Goal: Browse casually

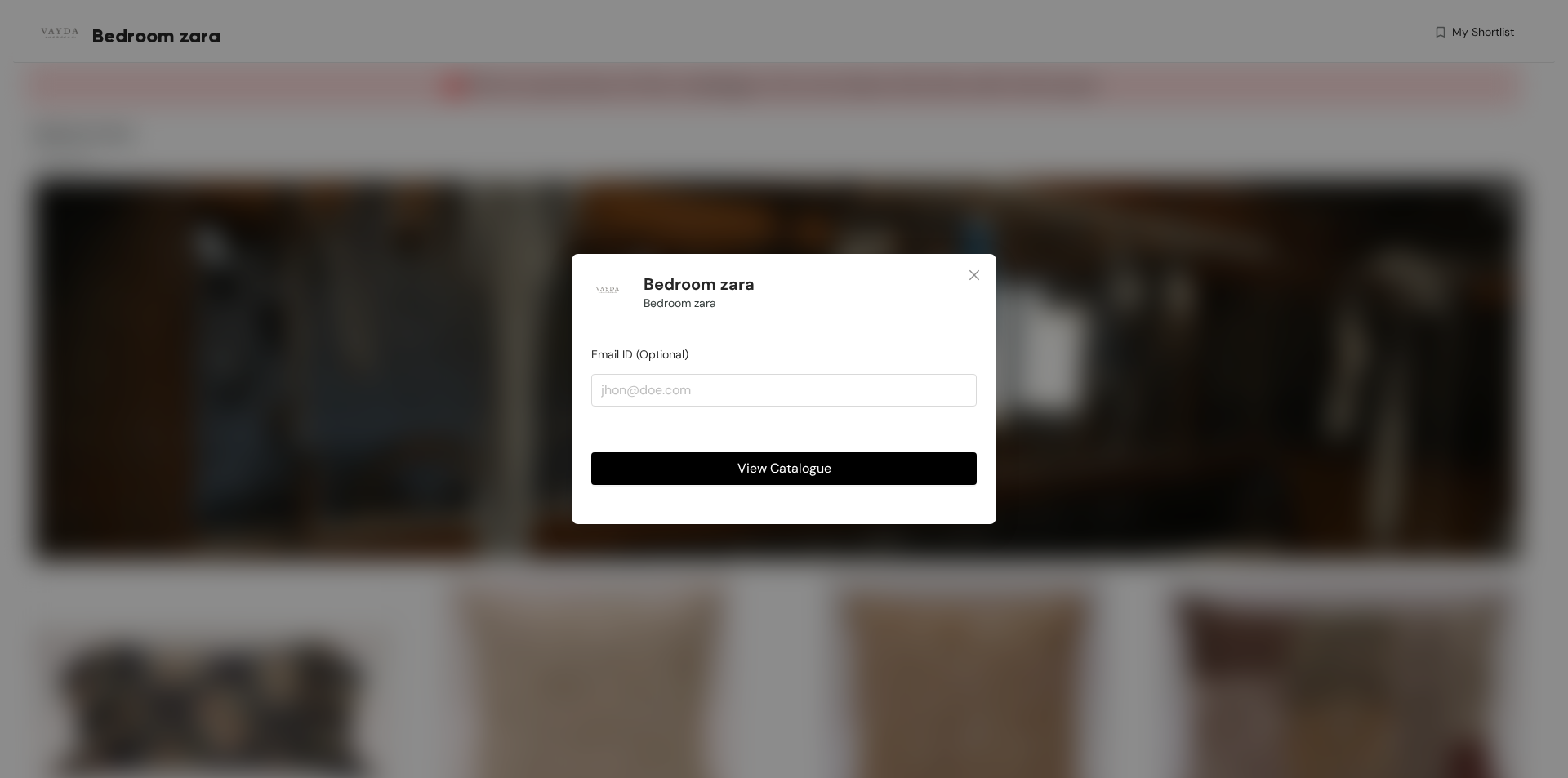
click at [749, 472] on span "View Catalogue" at bounding box center [784, 468] width 94 height 20
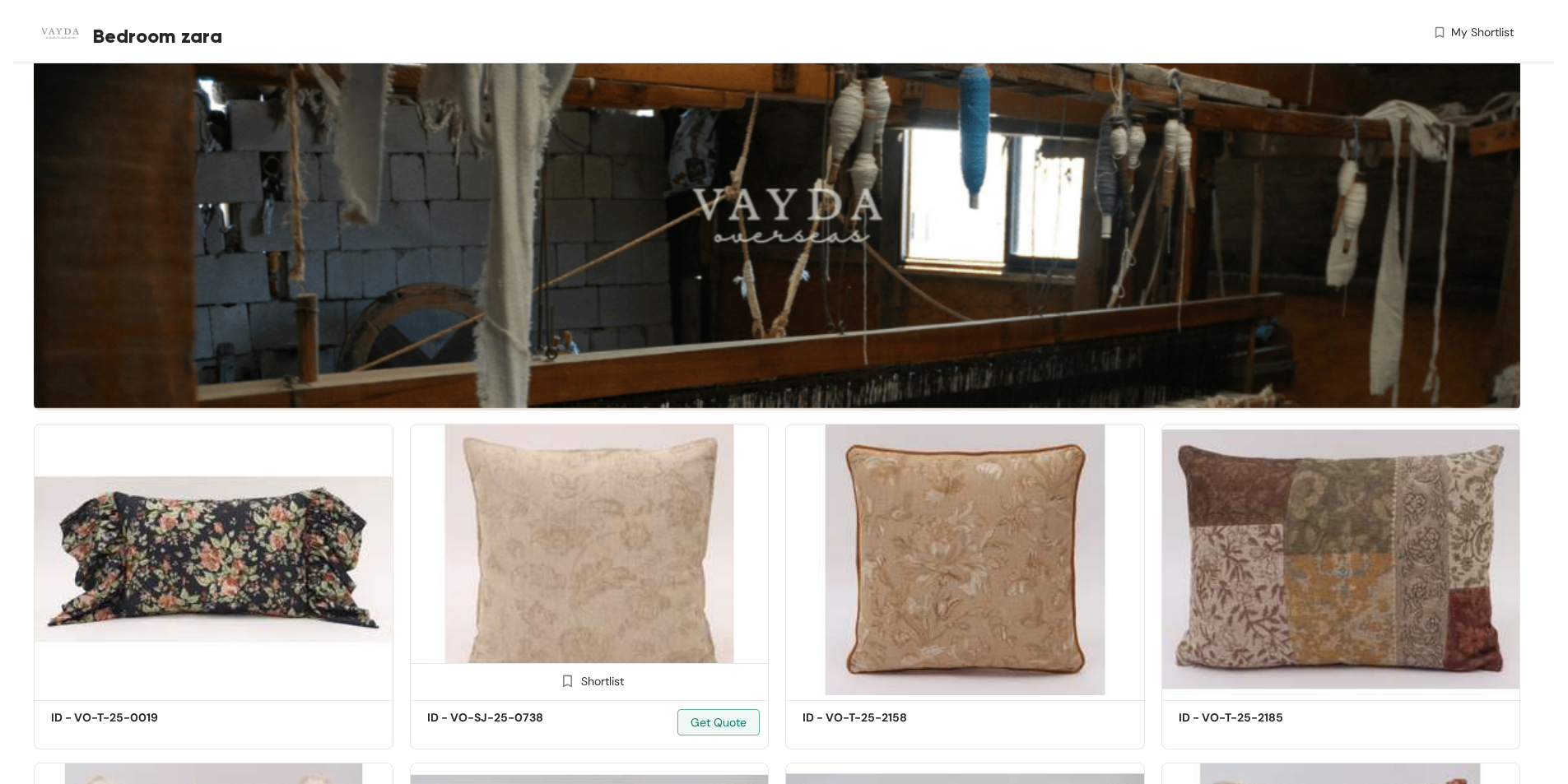
scroll to position [165, 0]
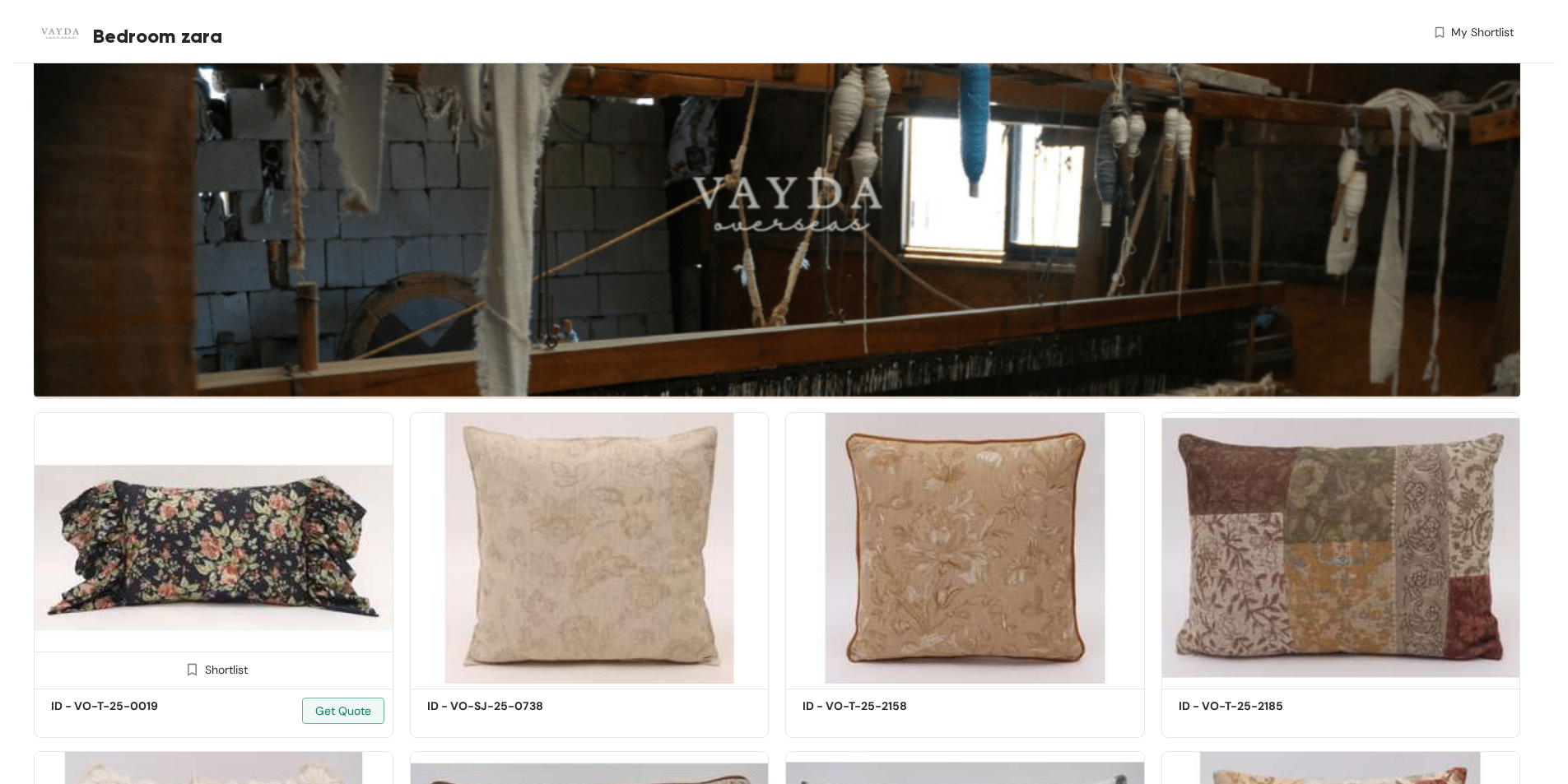
click at [152, 553] on img at bounding box center [213, 548] width 360 height 272
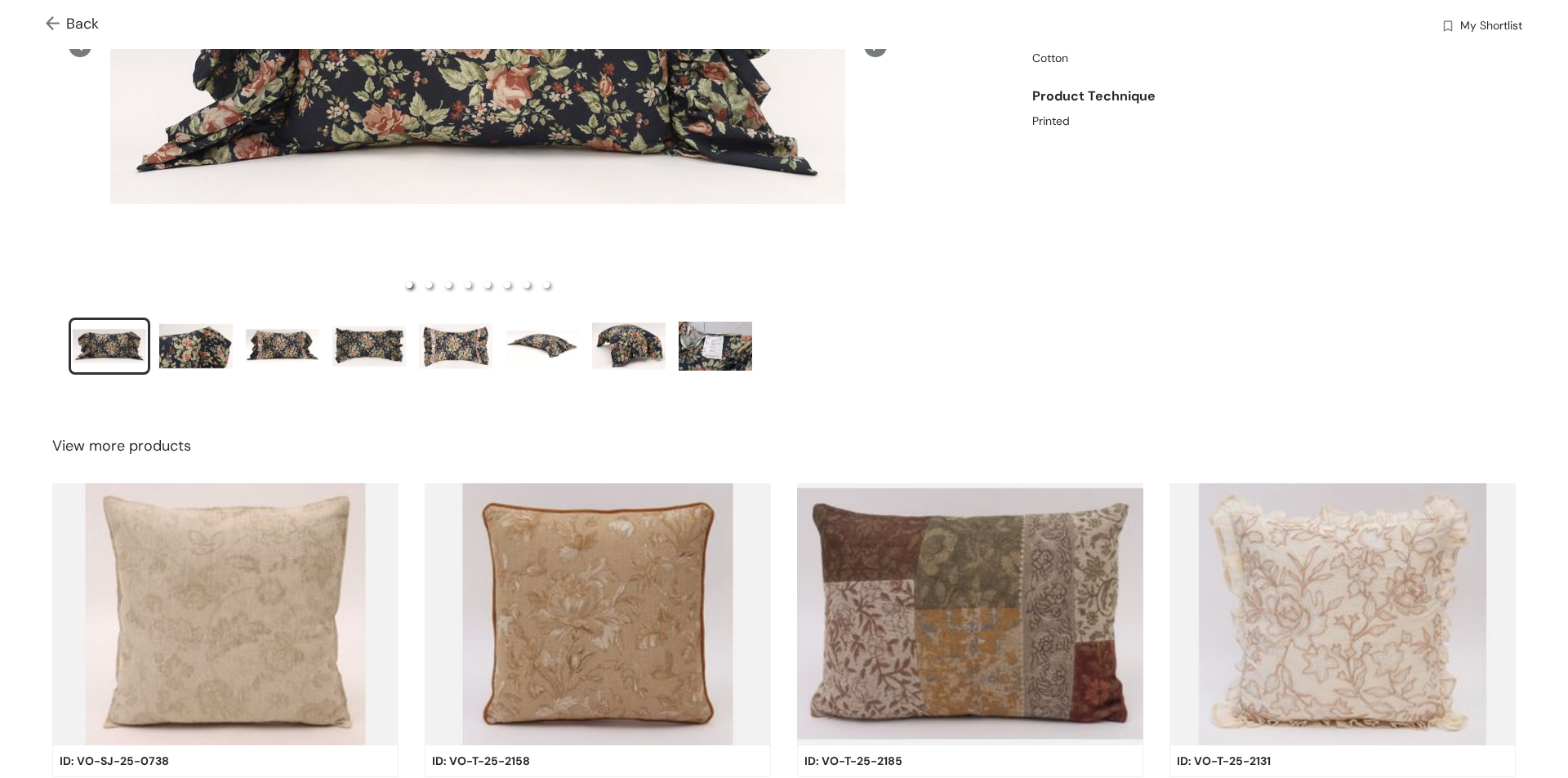
scroll to position [327, 0]
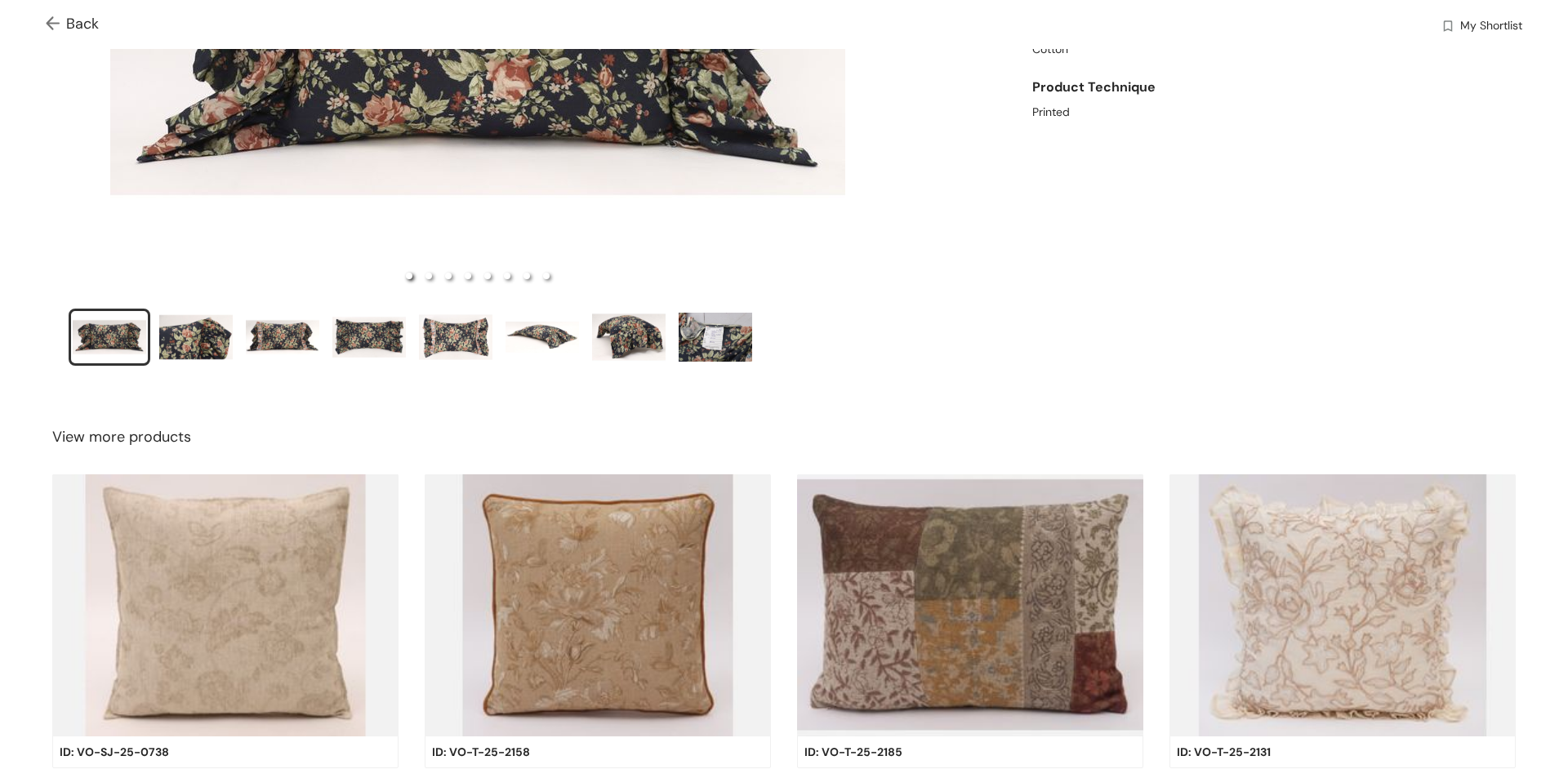
click at [300, 589] on img at bounding box center [225, 605] width 346 height 262
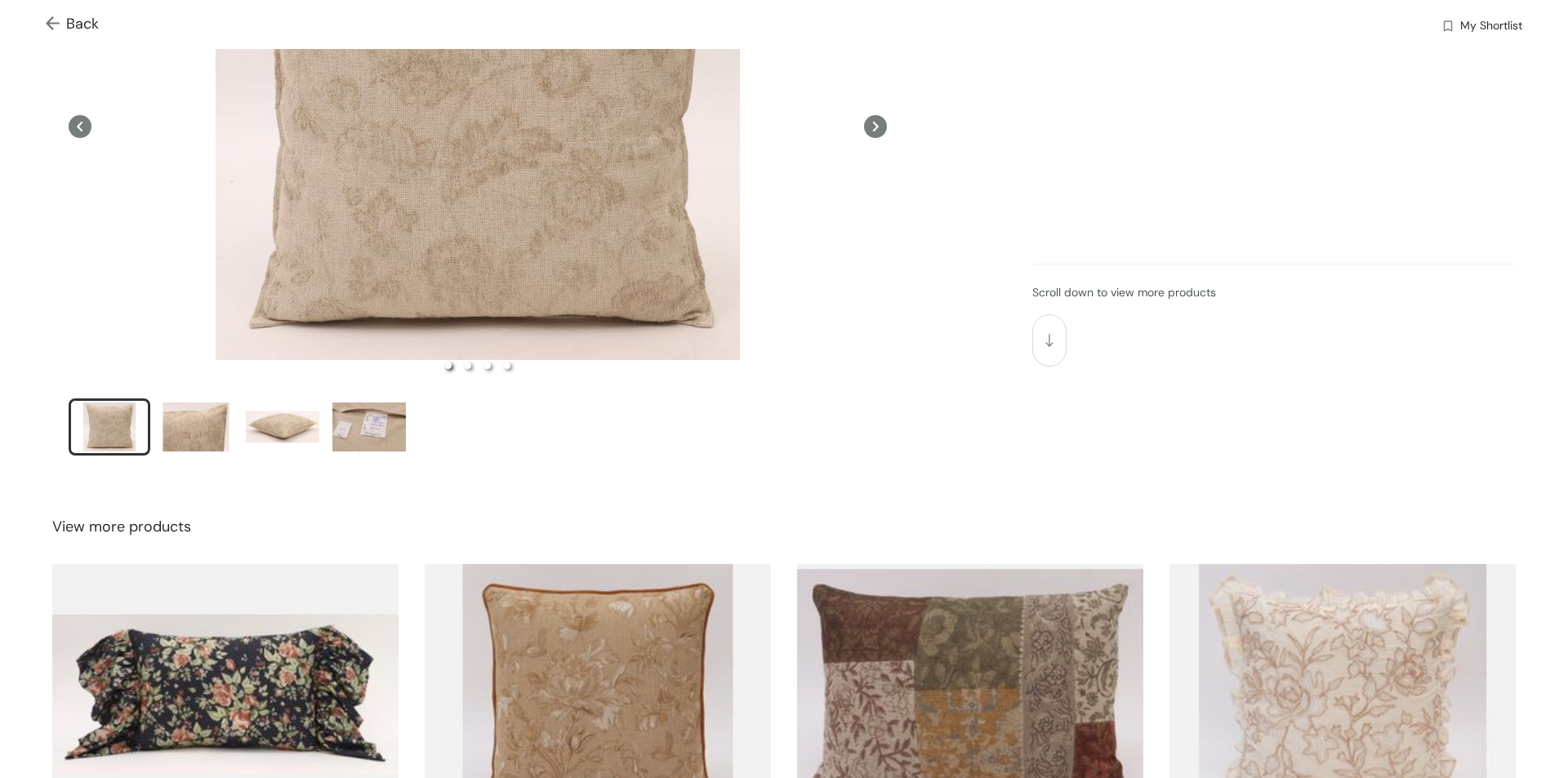
scroll to position [245, 0]
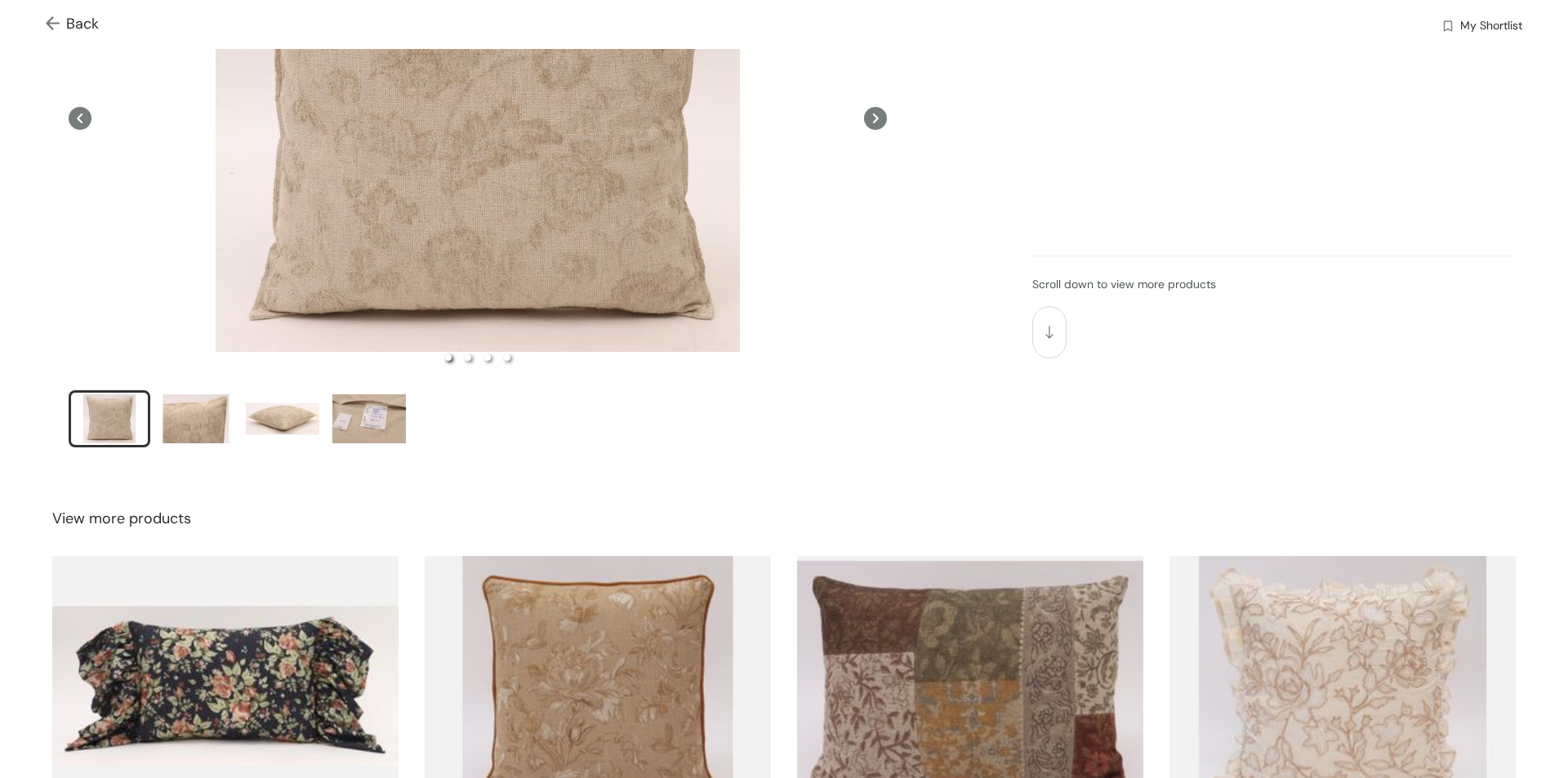
click at [605, 656] on img at bounding box center [598, 687] width 346 height 262
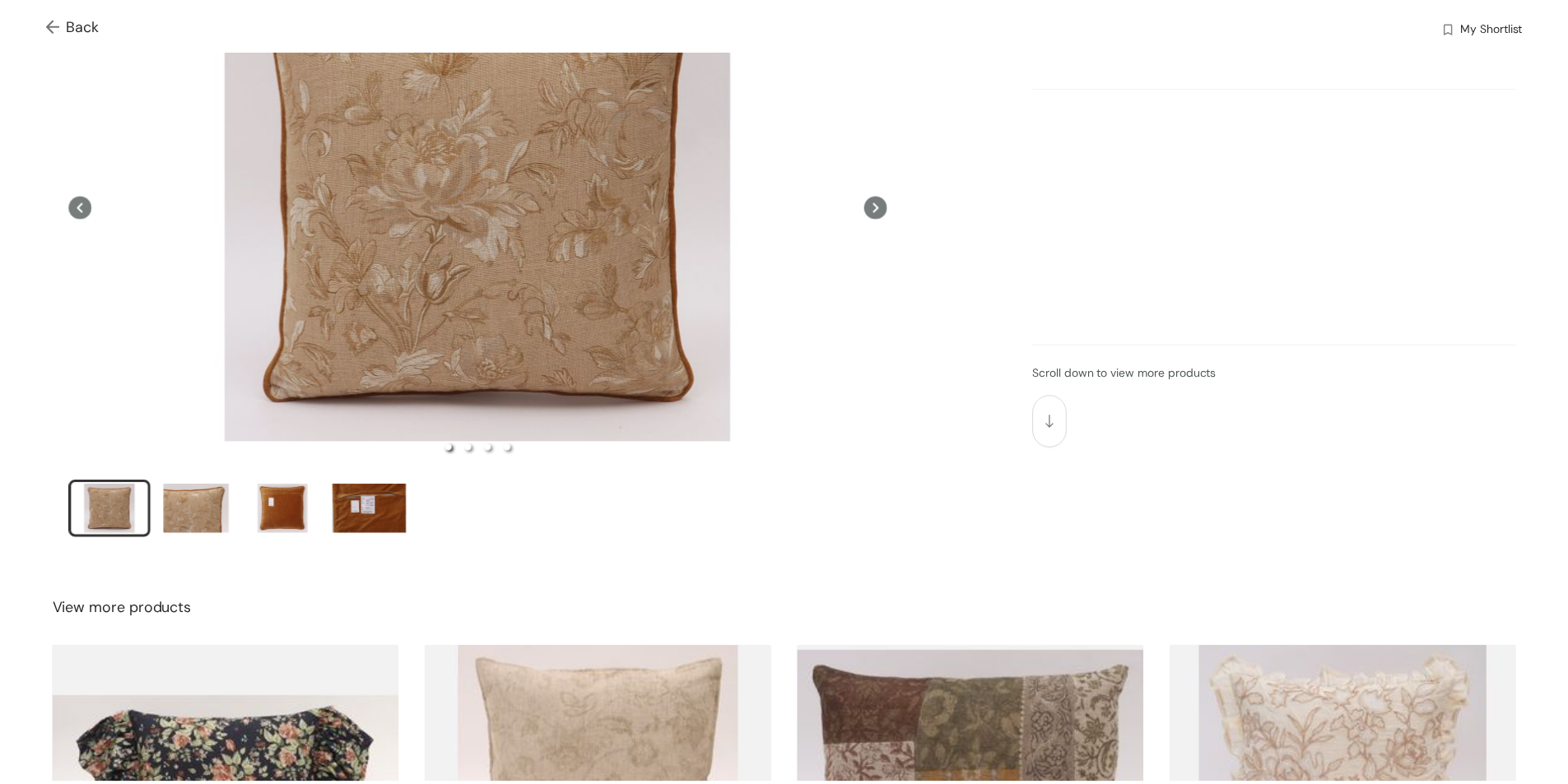
scroll to position [0, 0]
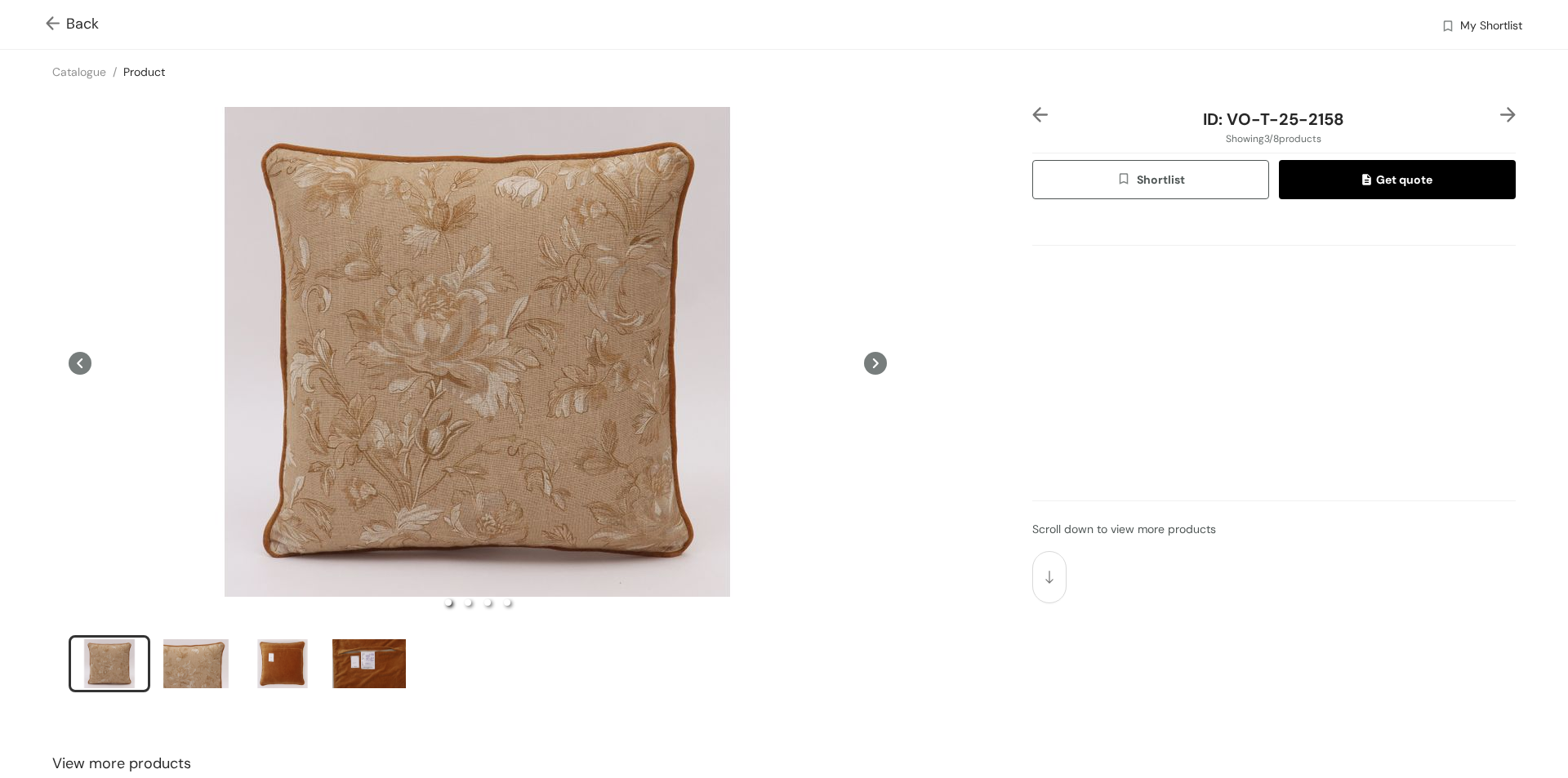
click at [54, 24] on img at bounding box center [56, 25] width 20 height 17
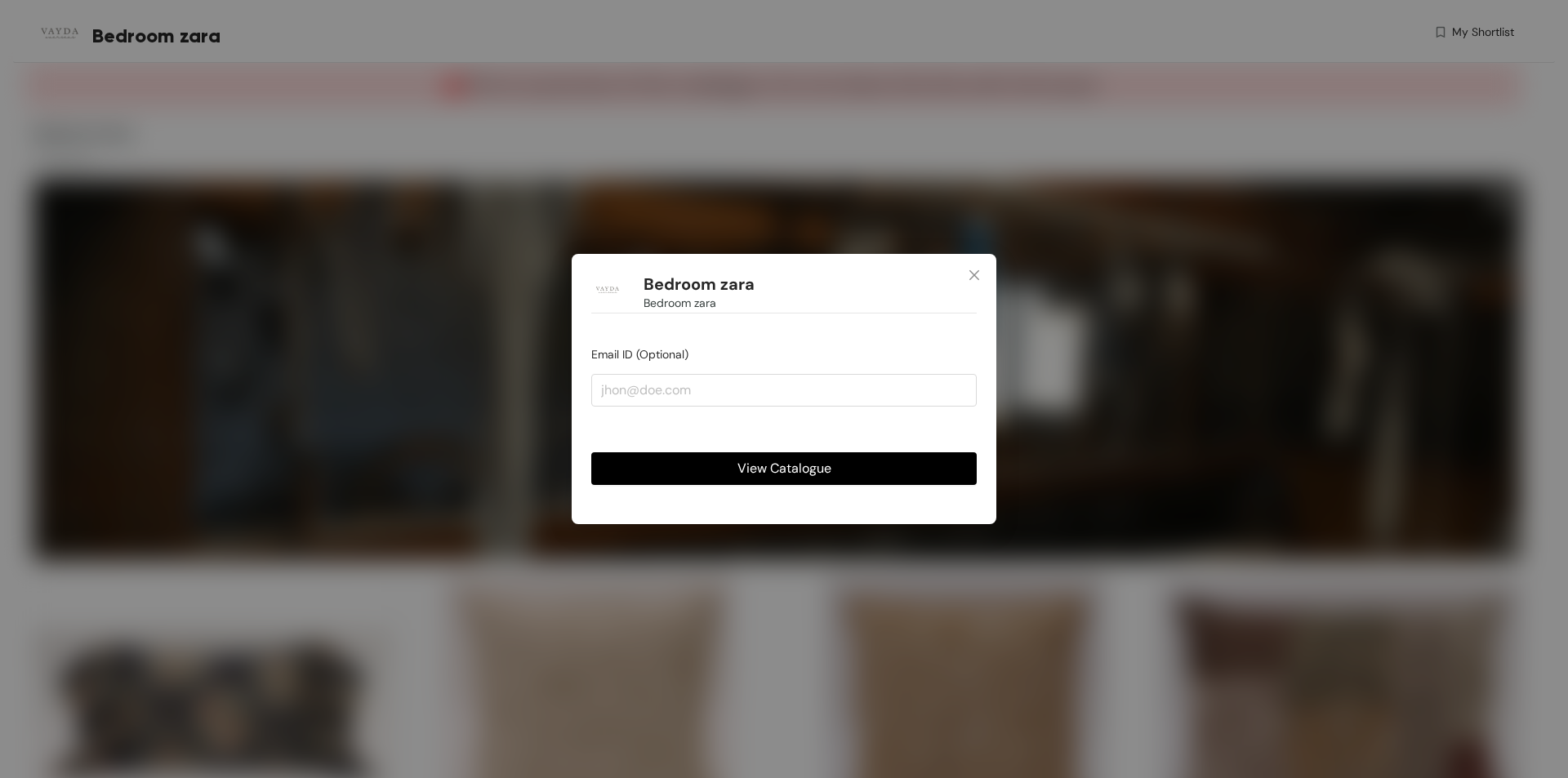
click at [803, 476] on span "View Catalogue" at bounding box center [784, 468] width 94 height 20
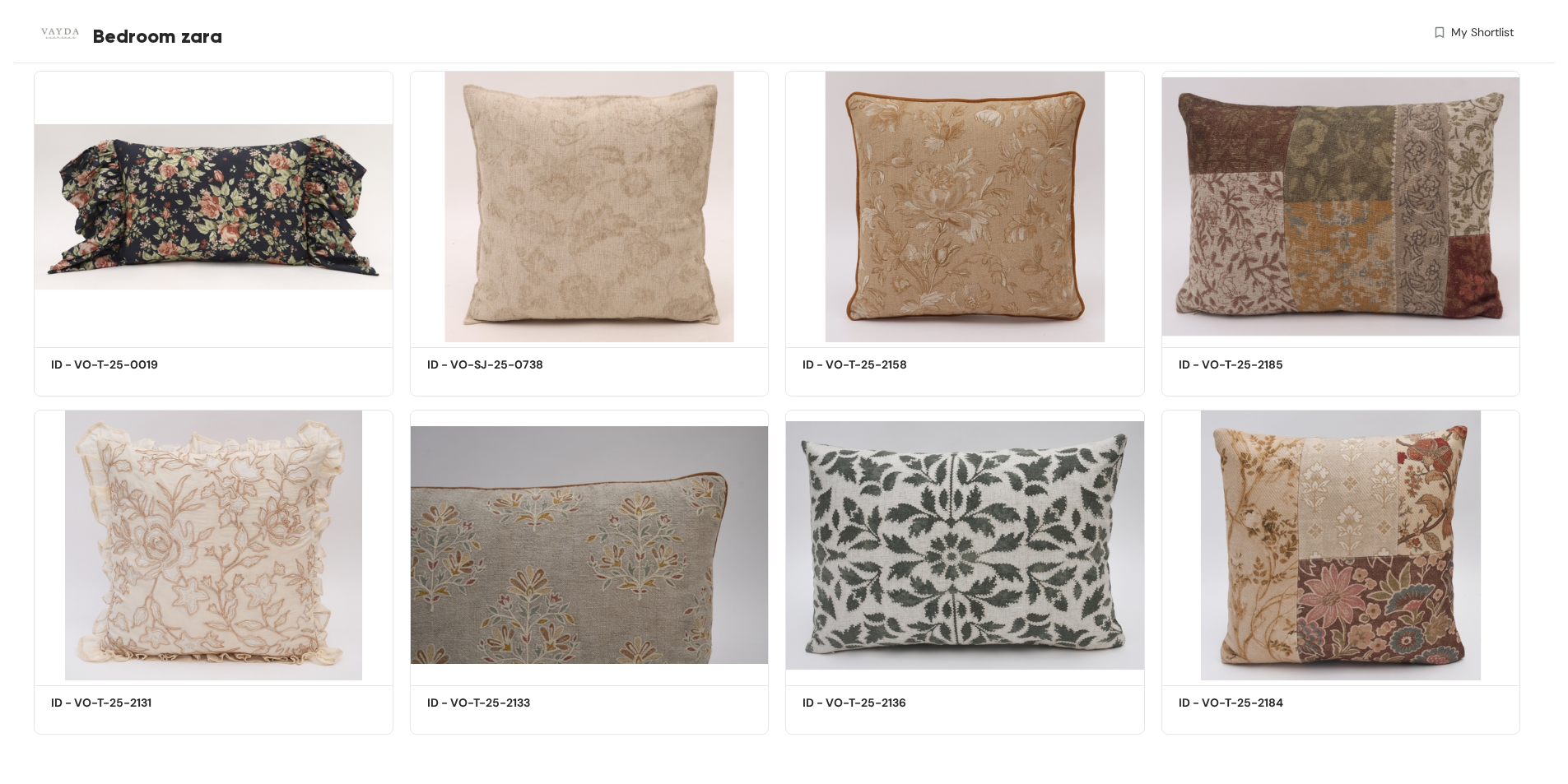
scroll to position [510, 0]
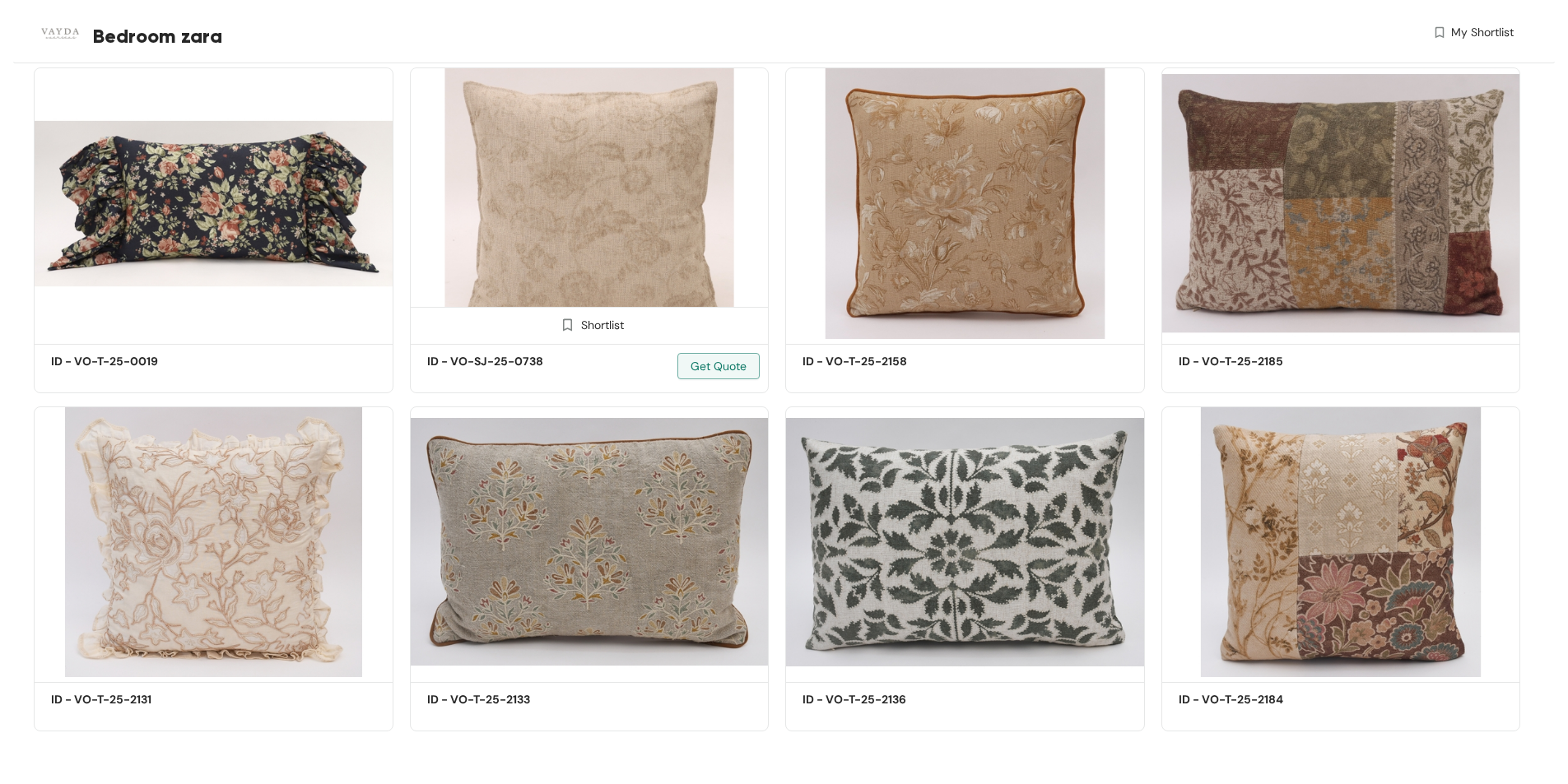
click at [642, 192] on img at bounding box center [590, 203] width 360 height 272
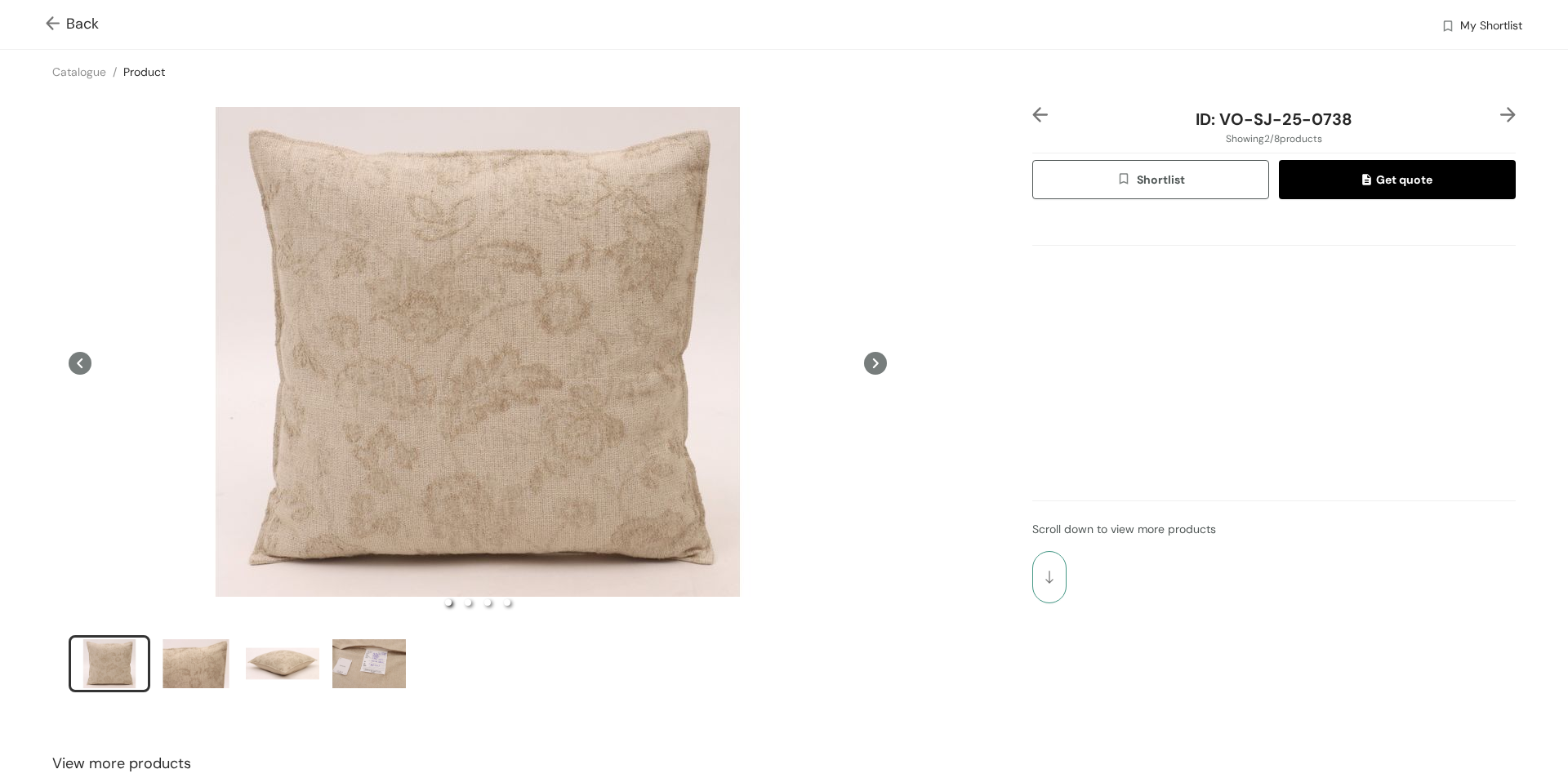
click at [1048, 570] on button "button" at bounding box center [1050, 577] width 34 height 52
